Goal: Task Accomplishment & Management: Use online tool/utility

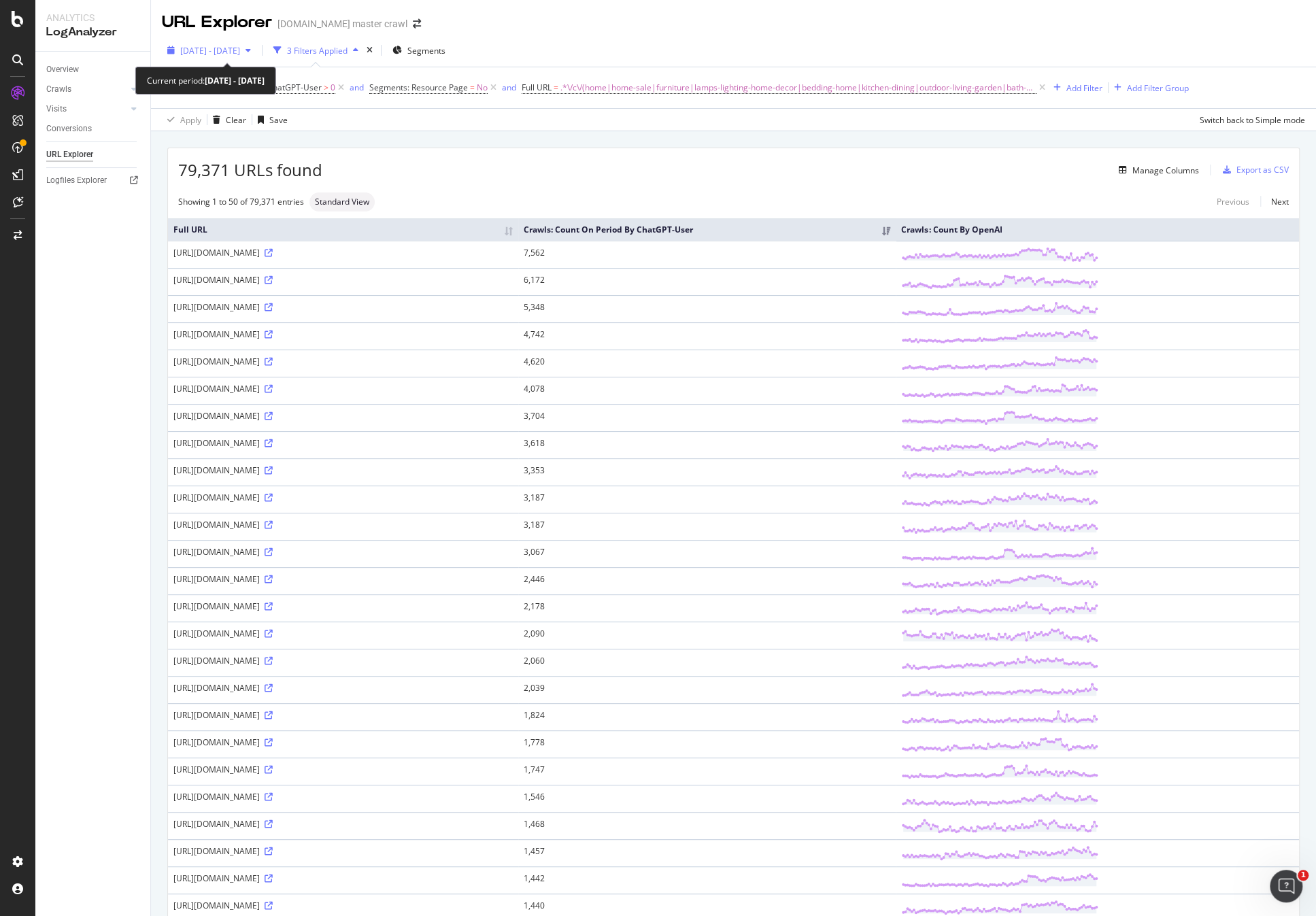
click at [240, 53] on span "[DATE] - [DATE]" at bounding box center [210, 50] width 60 height 11
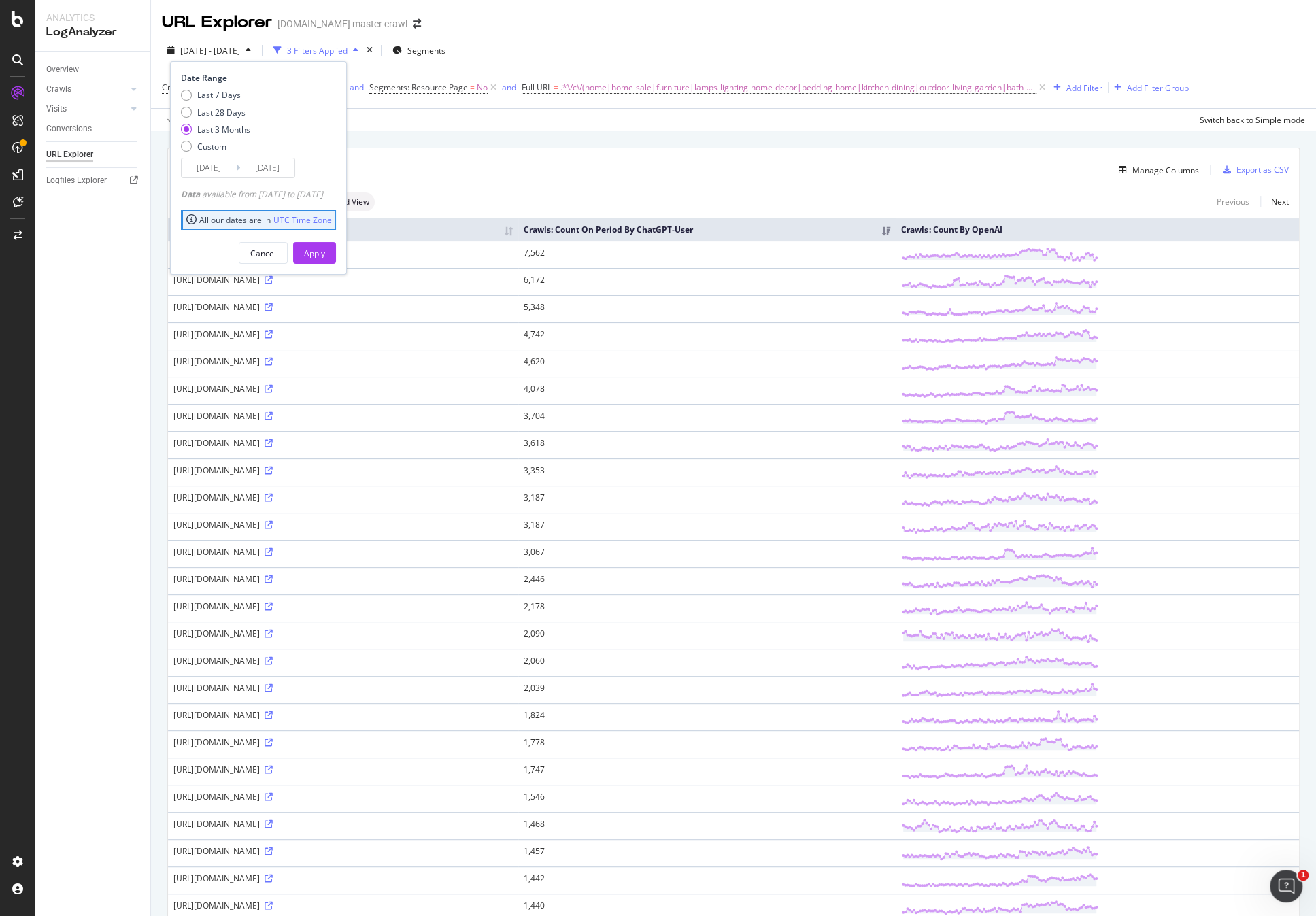
click at [219, 130] on div "Last 3 Months" at bounding box center [224, 129] width 53 height 11
click at [325, 254] on div "Apply" at bounding box center [315, 253] width 21 height 11
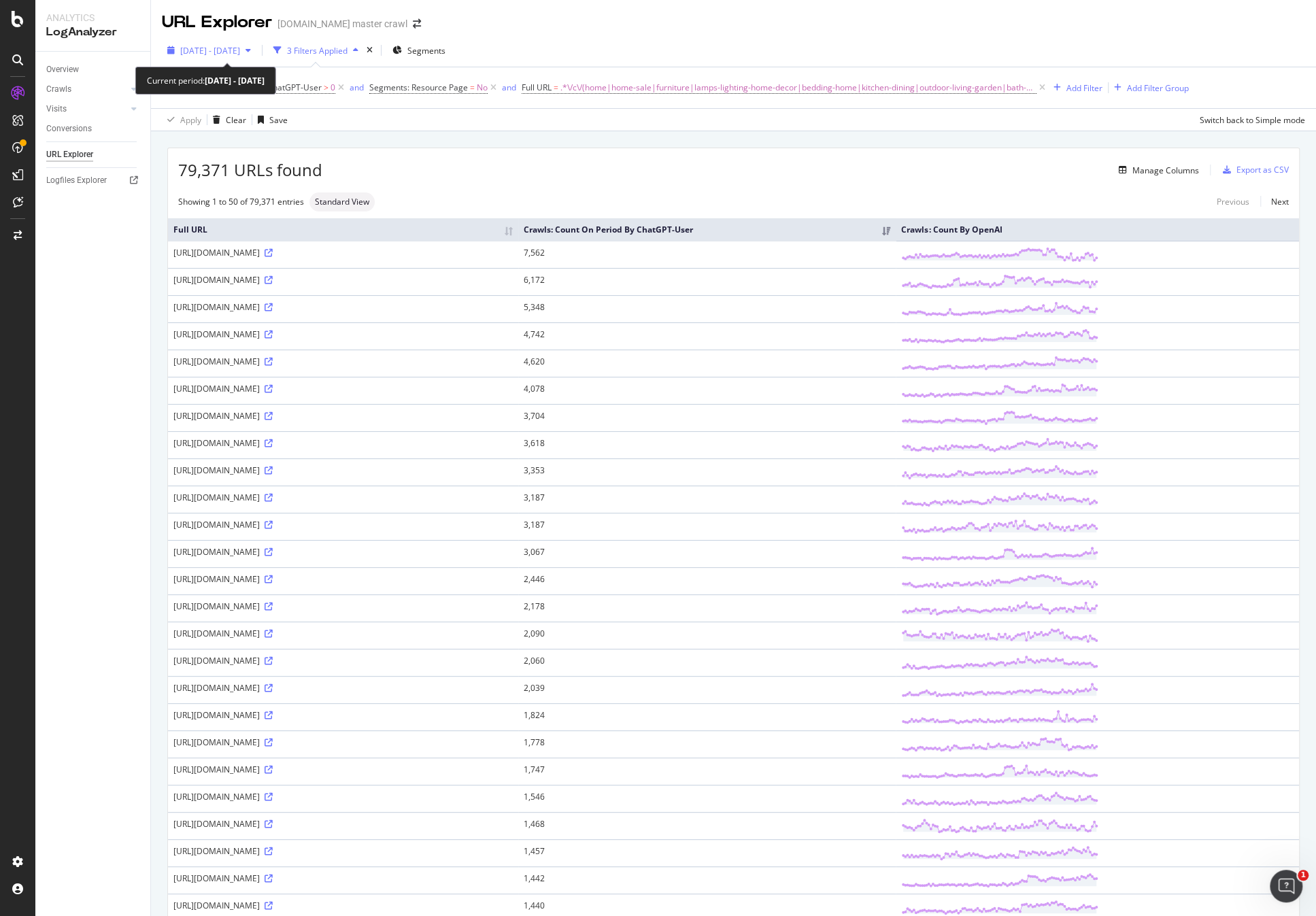
click at [234, 55] on span "[DATE] - [DATE]" at bounding box center [210, 50] width 60 height 11
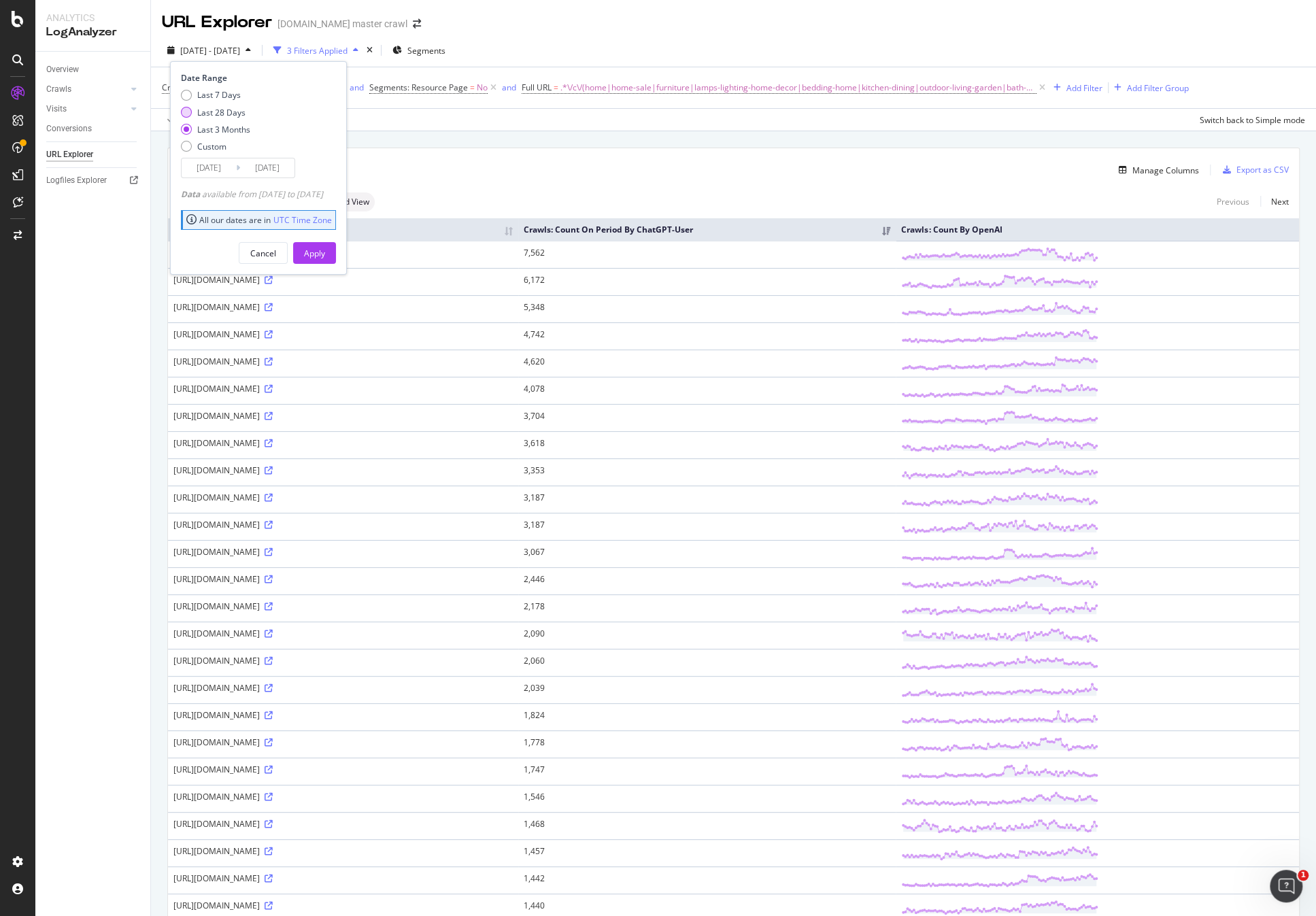
click at [235, 111] on div "Last 28 Days" at bounding box center [222, 112] width 48 height 11
click at [232, 121] on div "Last 7 Days Last 28 Days Last 3 Months Custom" at bounding box center [216, 123] width 70 height 69
click at [228, 127] on div "Last 3 Months" at bounding box center [224, 129] width 53 height 11
type input "[DATE]"
click at [274, 249] on div "Cancel" at bounding box center [263, 253] width 26 height 11
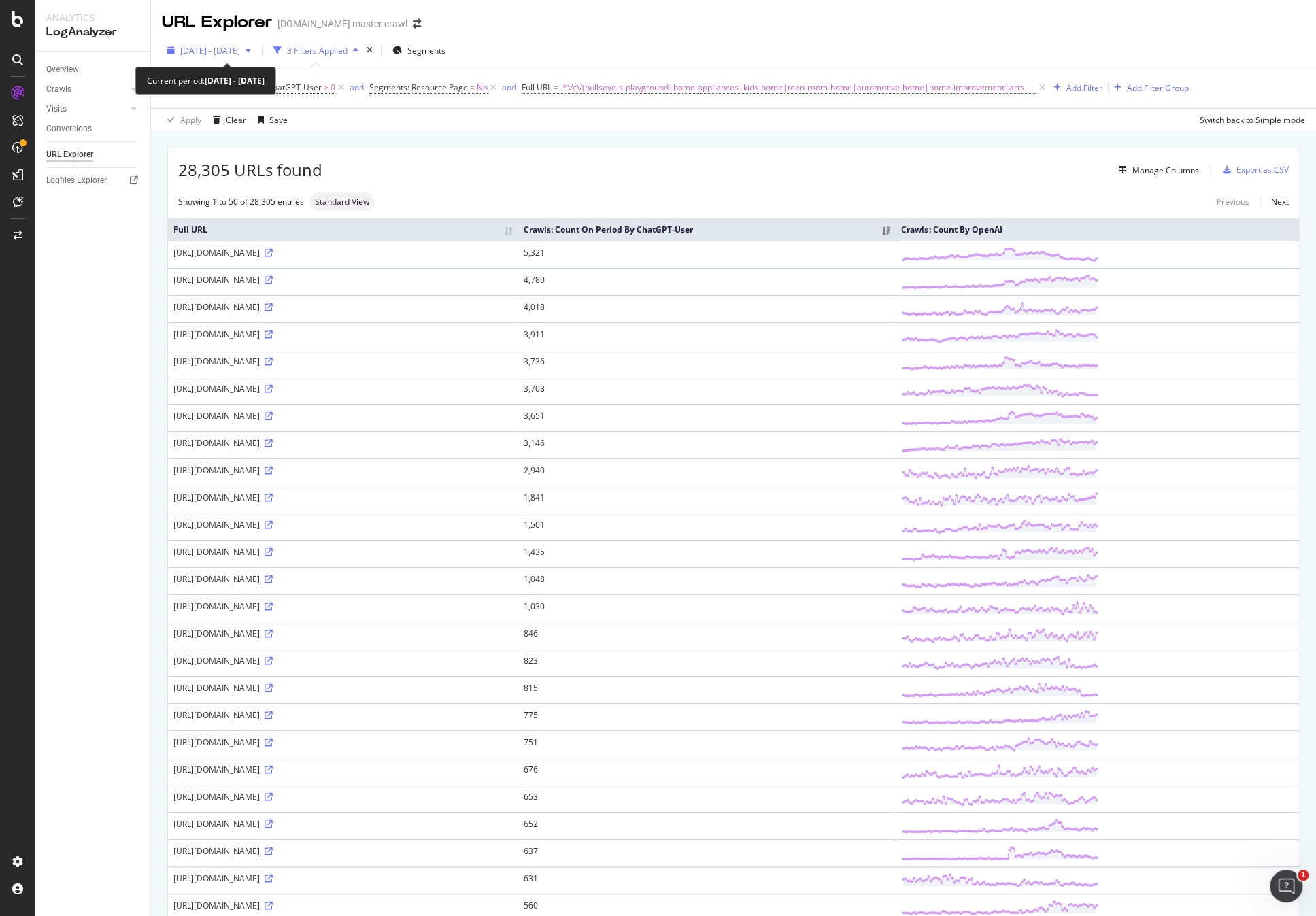
click at [240, 52] on span "[DATE] - [DATE]" at bounding box center [210, 50] width 60 height 11
click at [251, 58] on div "[DATE] - [DATE]" at bounding box center [209, 50] width 94 height 21
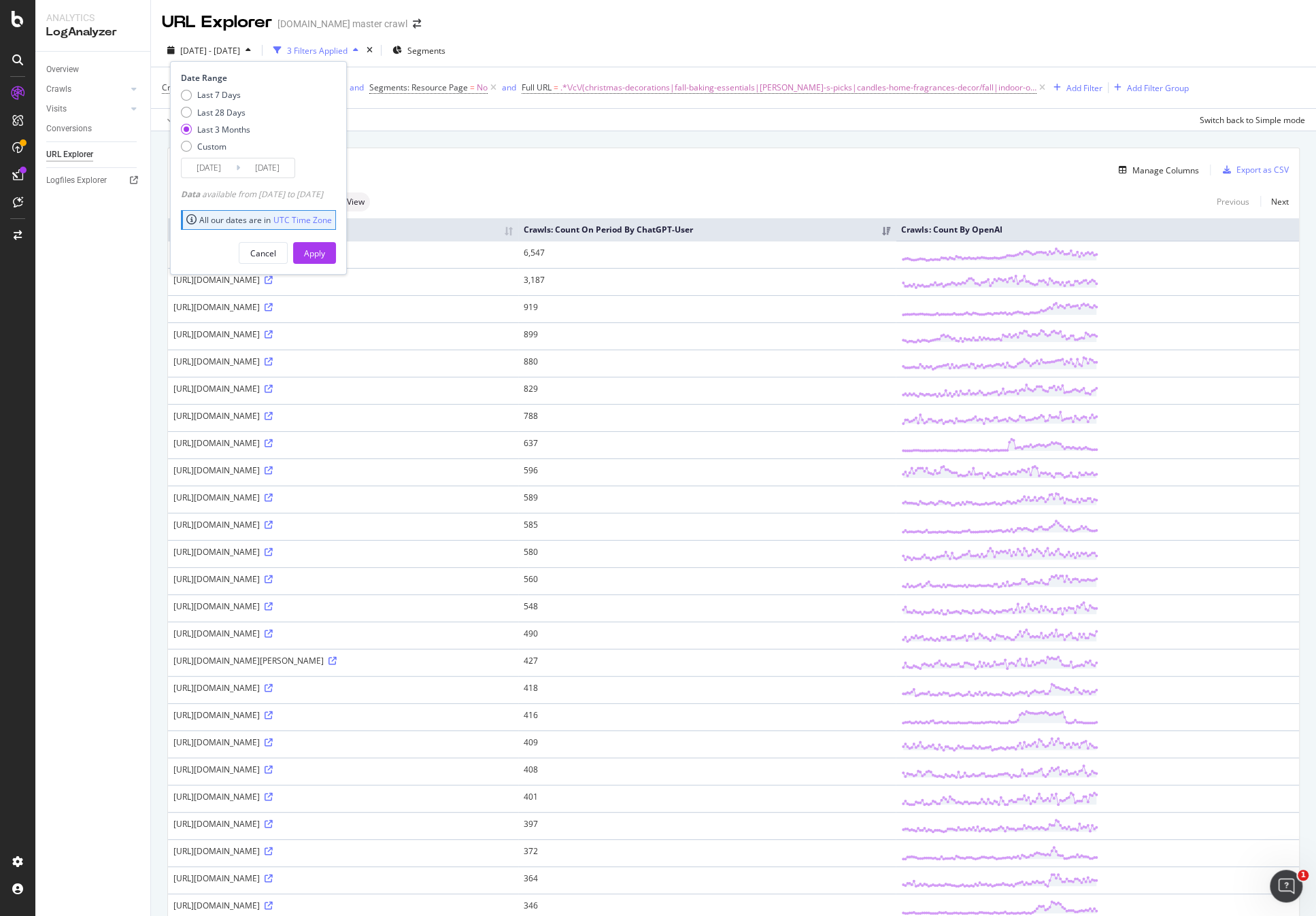
click at [232, 133] on div "Last 3 Months" at bounding box center [224, 129] width 53 height 11
click at [325, 251] on div "Apply" at bounding box center [315, 253] width 21 height 11
